Goal: Information Seeking & Learning: Learn about a topic

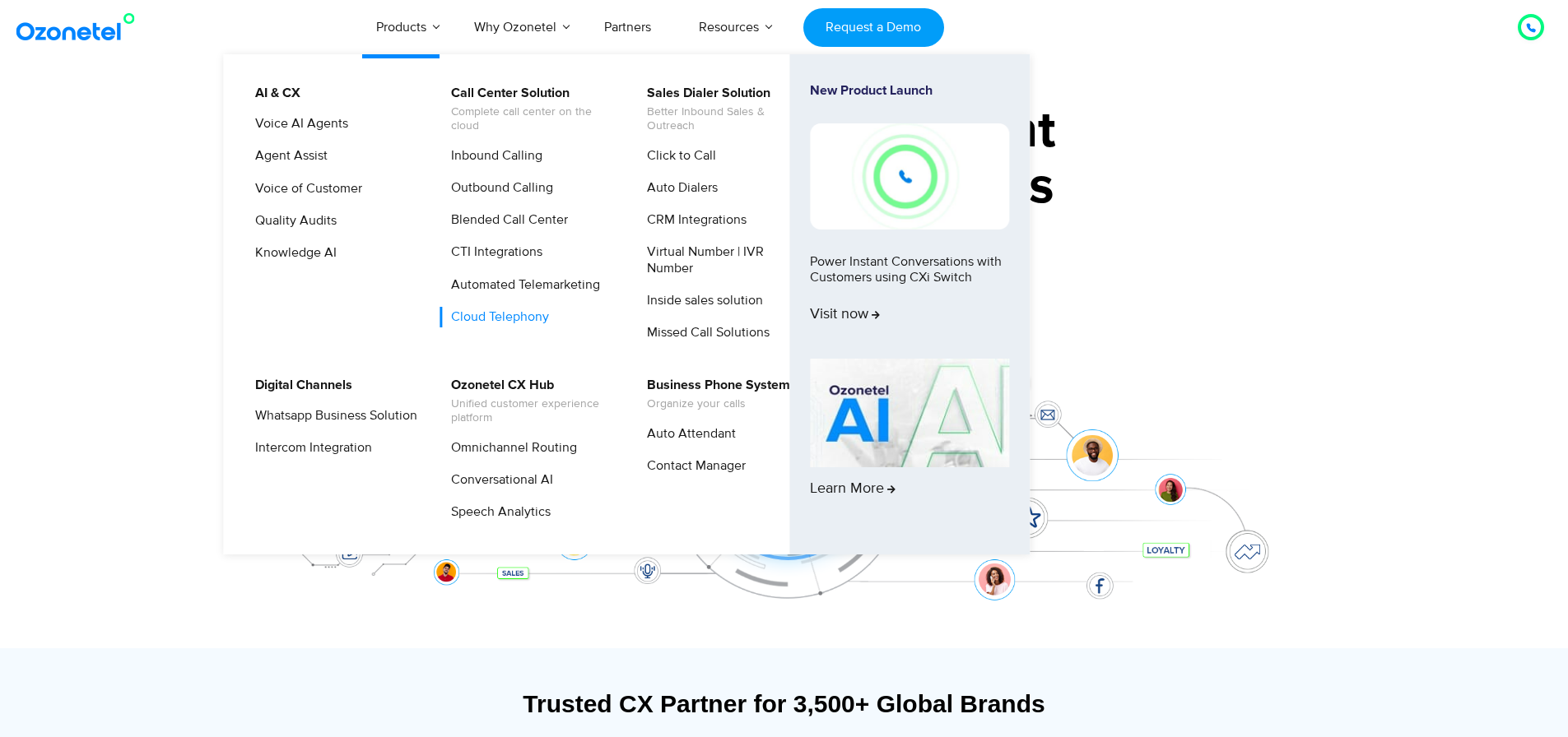
click at [484, 320] on link "Cloud Telephony" at bounding box center [496, 317] width 111 height 20
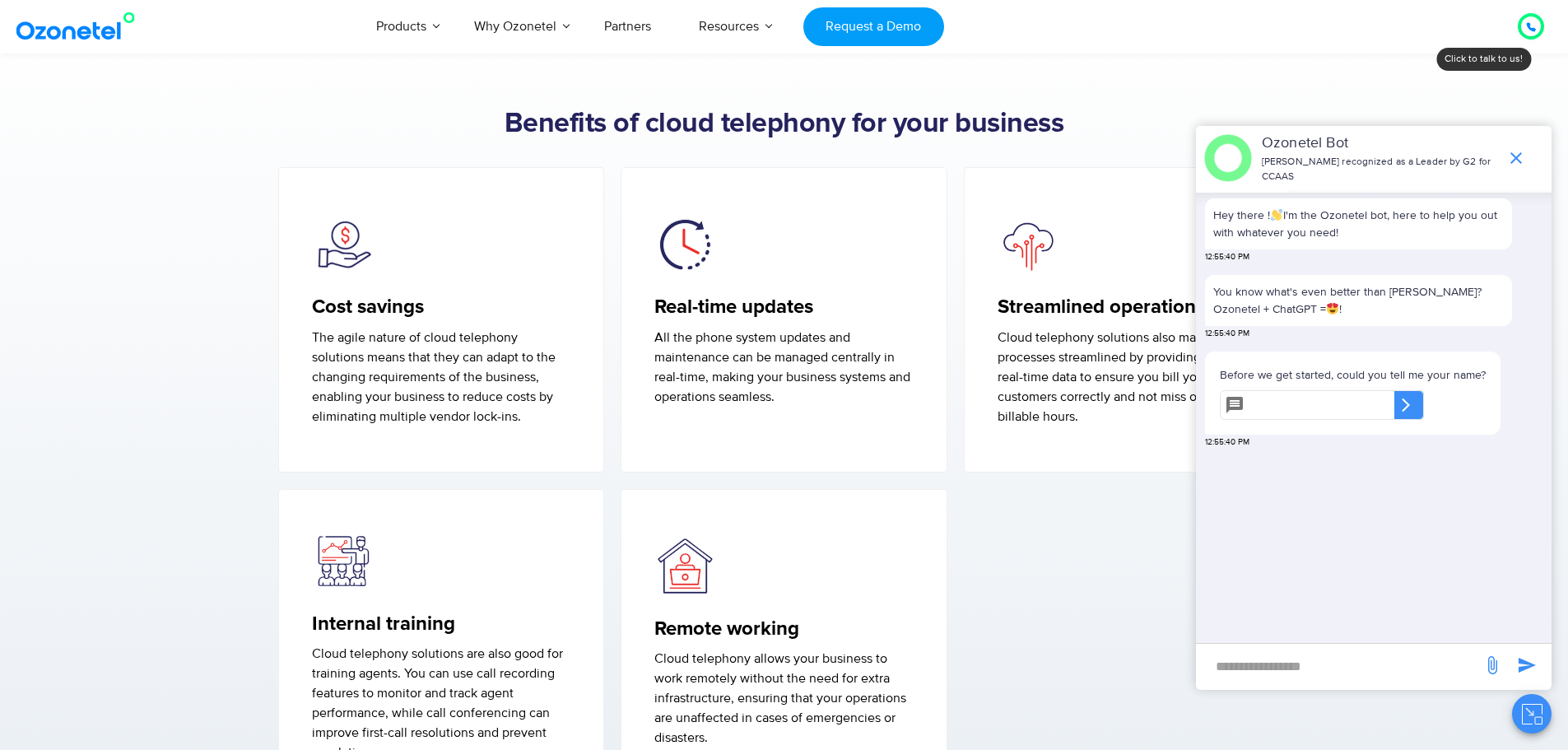
scroll to position [1164, 0]
click at [1520, 162] on icon "end chat or minimize" at bounding box center [1516, 158] width 11 height 11
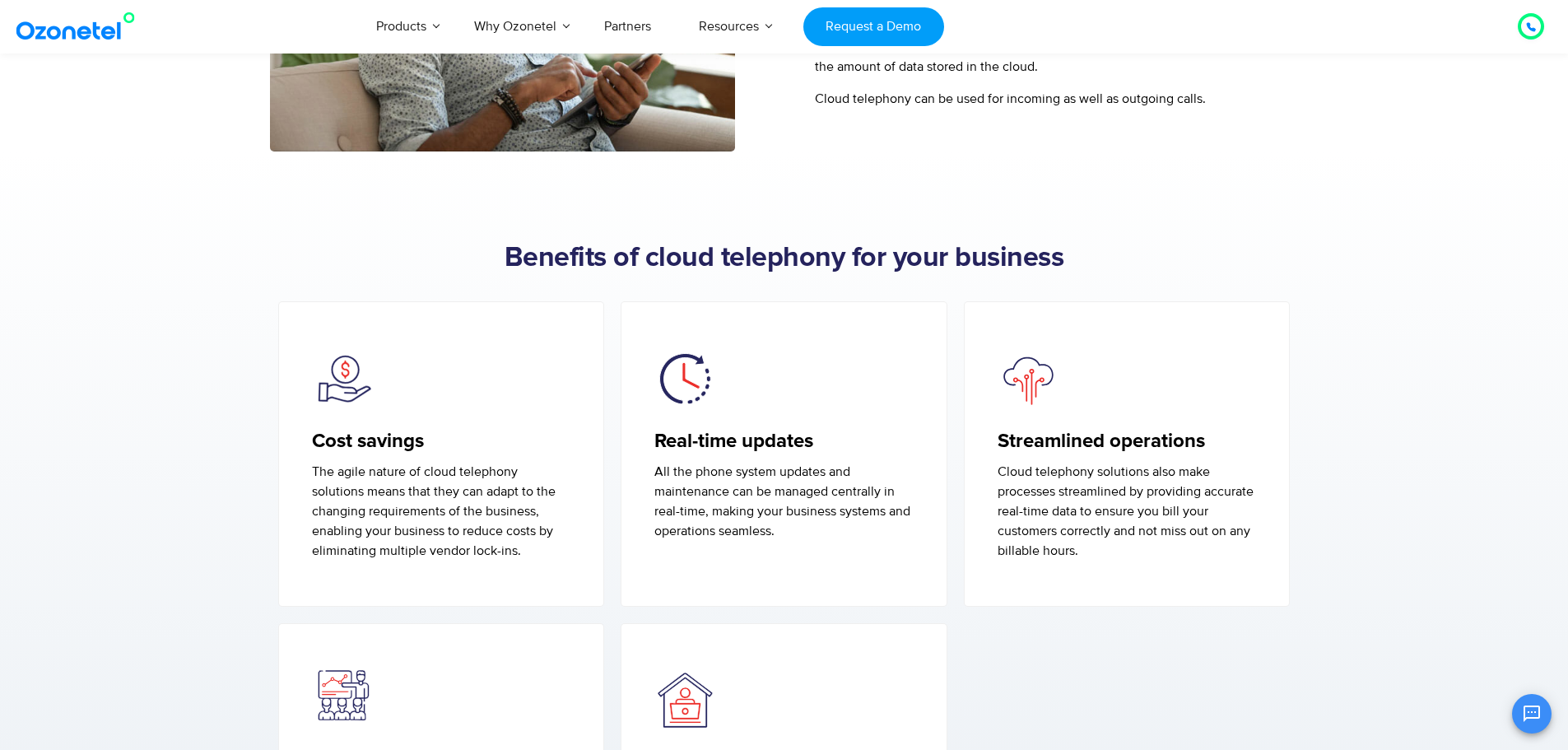
scroll to position [1002, 0]
